Goal: Information Seeking & Learning: Check status

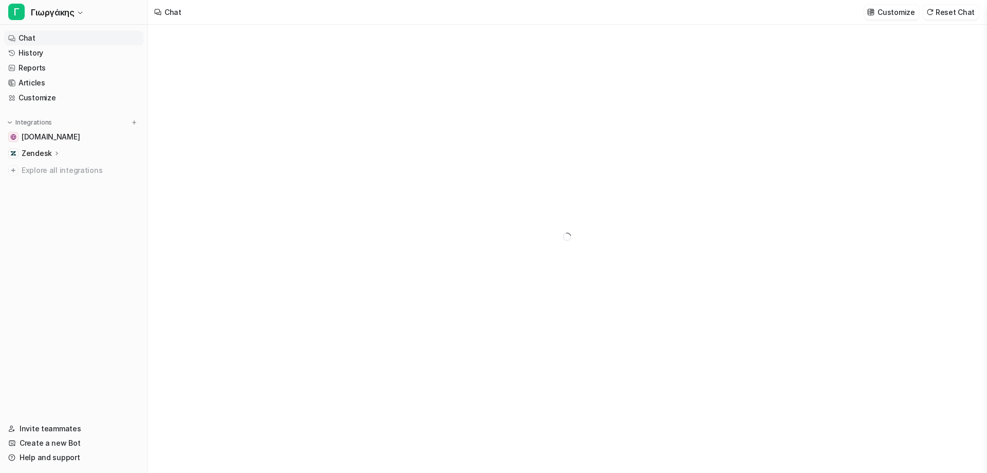
type textarea "**********"
click at [56, 49] on link "History" at bounding box center [73, 53] width 139 height 14
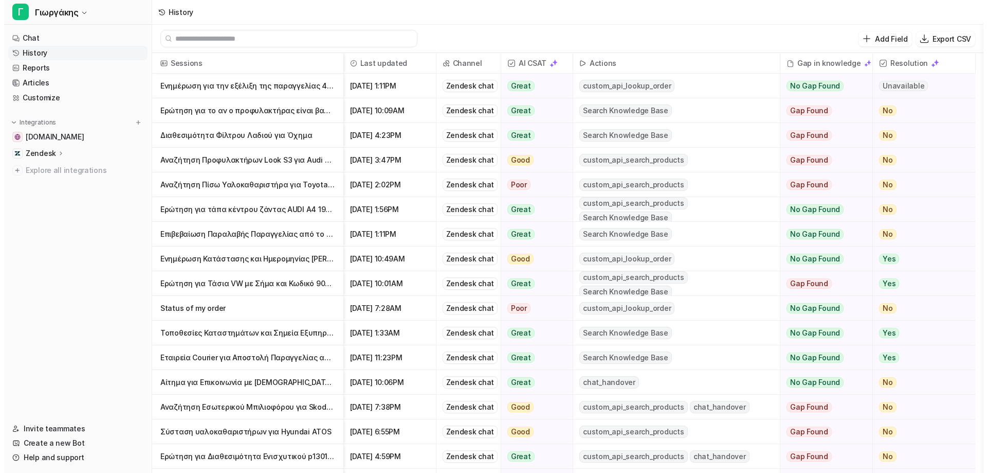
scroll to position [257, 0]
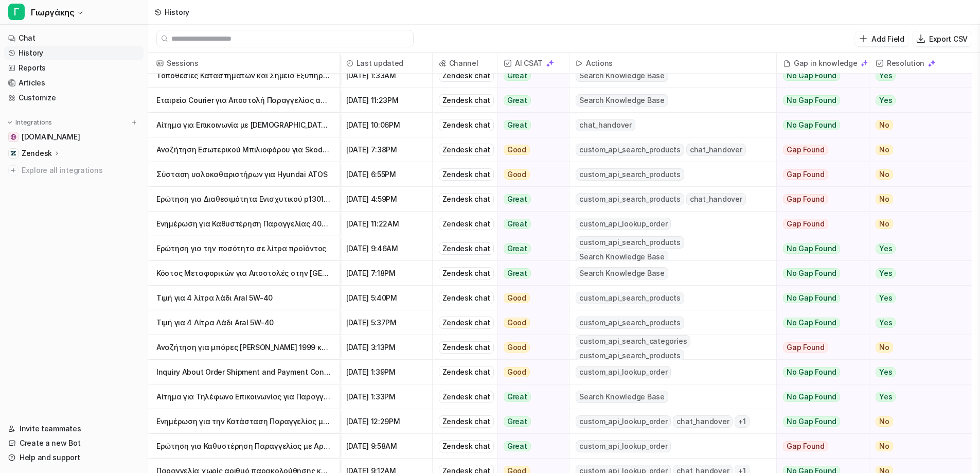
click at [232, 198] on p "Ερώτηση για Διαθεσιμότητα Ενισχυτικού p1301OB" at bounding box center [243, 199] width 175 height 25
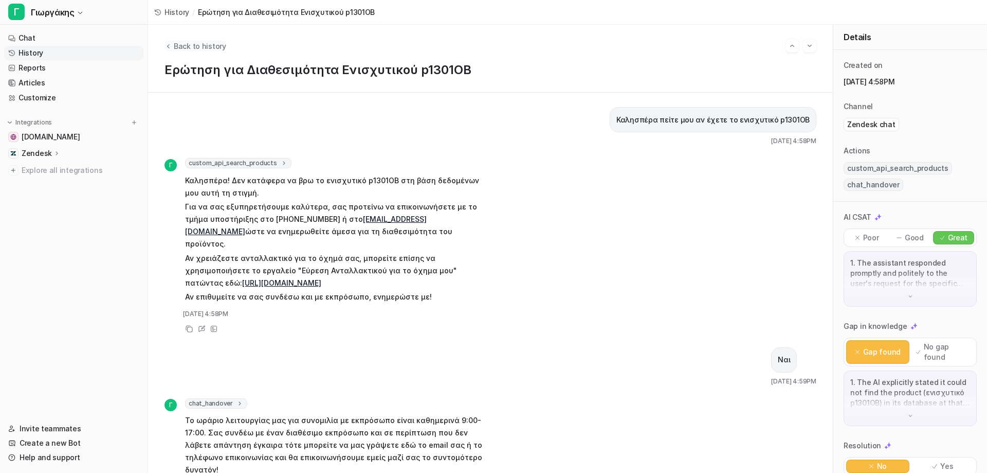
click at [166, 47] on icon "Back to history" at bounding box center [168, 46] width 7 height 8
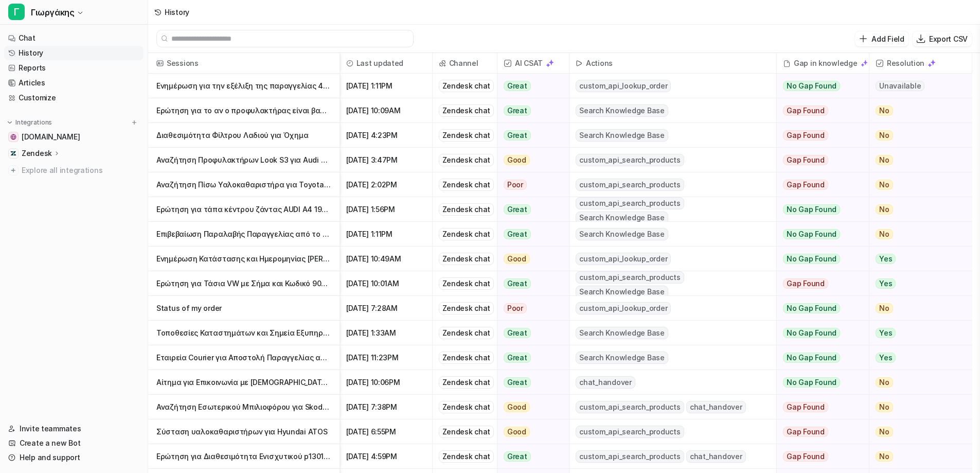
click at [752, 17] on div "History" at bounding box center [564, 12] width 832 height 25
click at [722, 27] on div "Add Field Export CSV" at bounding box center [564, 39] width 832 height 28
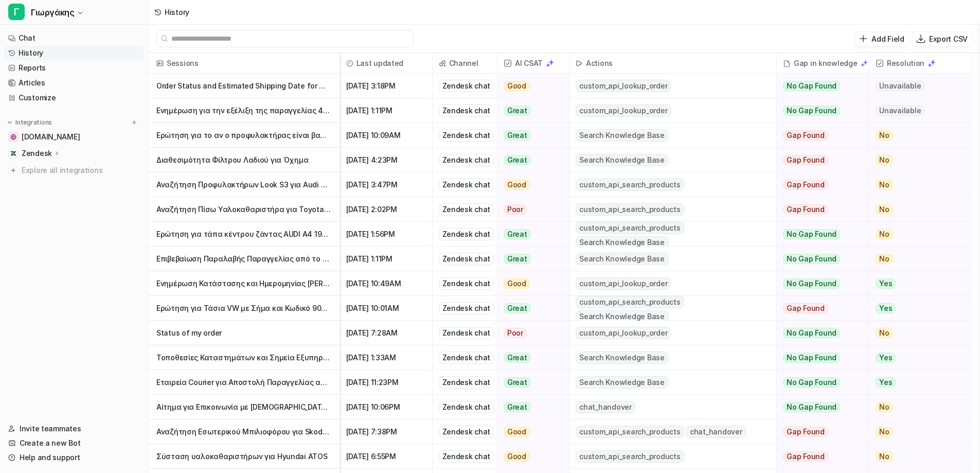
click at [721, 28] on div "Add Field Export CSV" at bounding box center [564, 39] width 832 height 28
